Goal: Browse casually

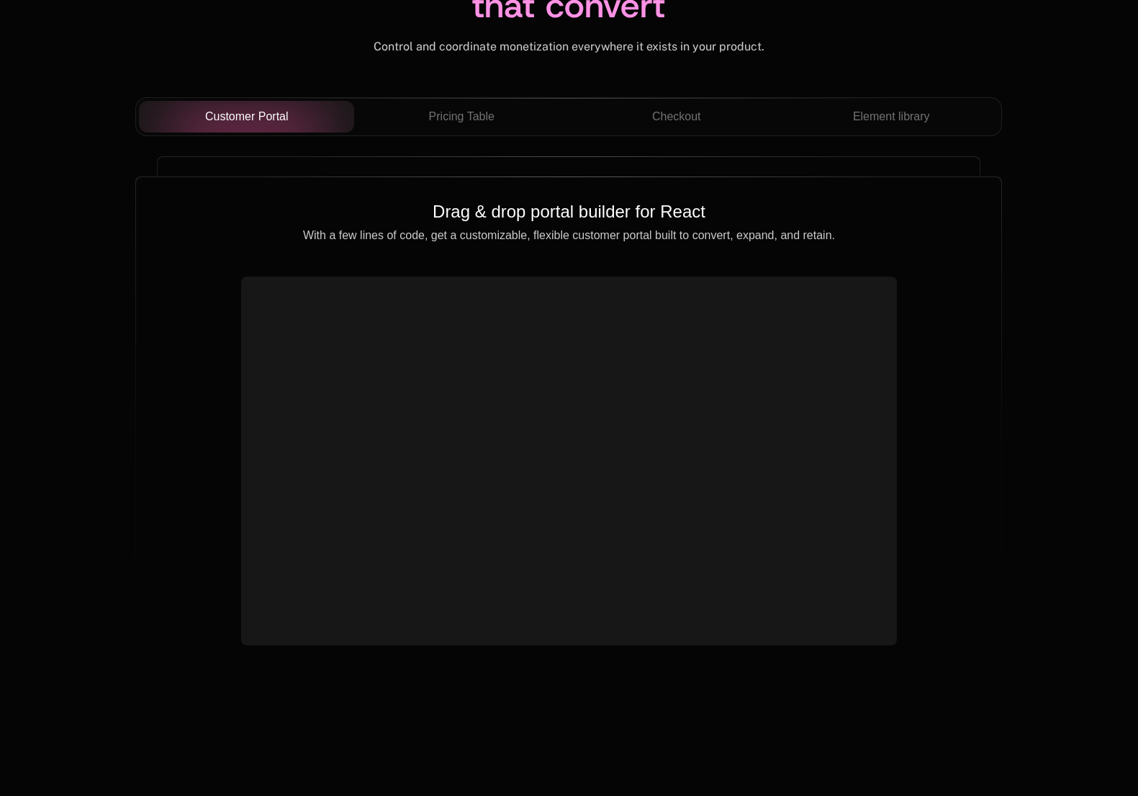
scroll to position [5938, 0]
